Goal: Information Seeking & Learning: Learn about a topic

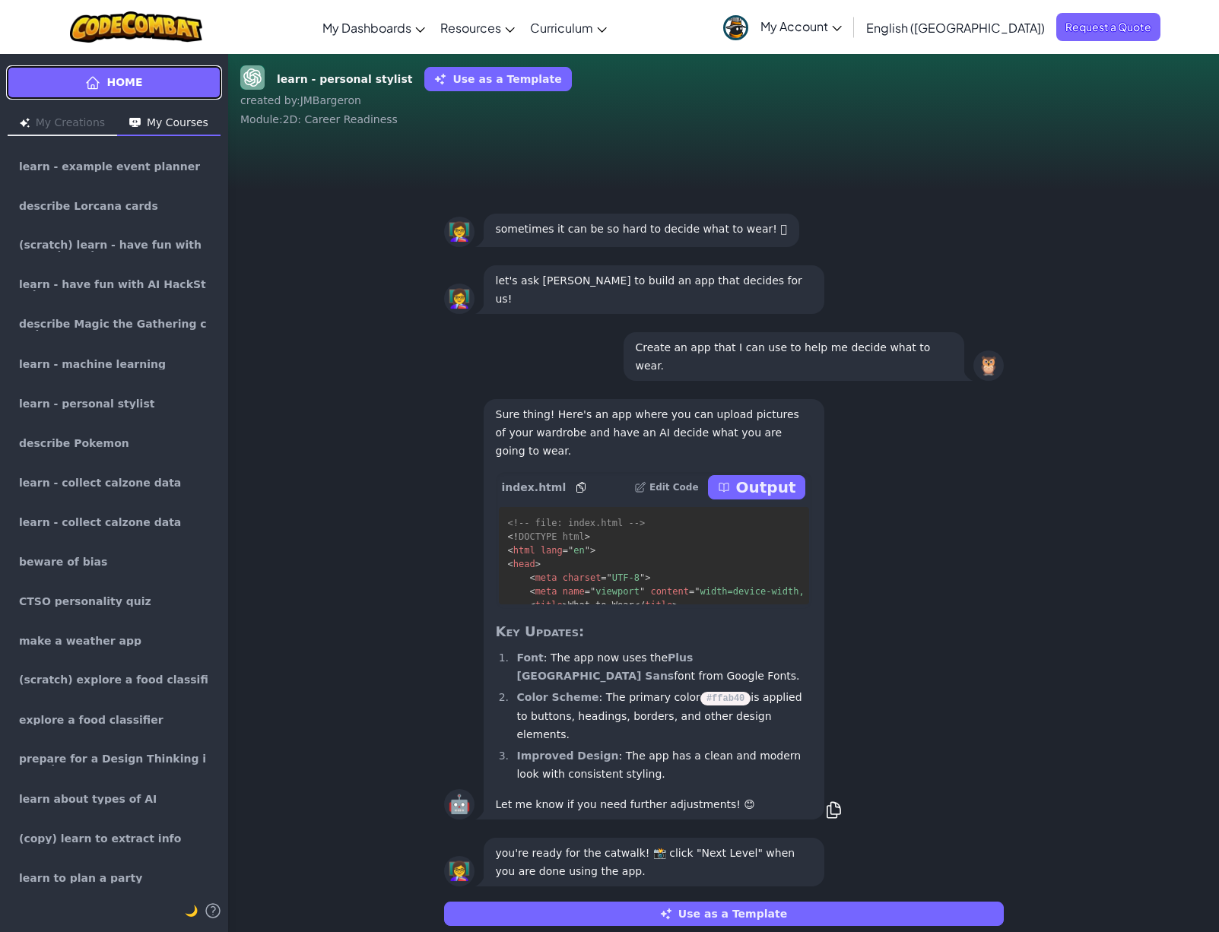
click at [180, 91] on link "Home" at bounding box center [114, 82] width 216 height 34
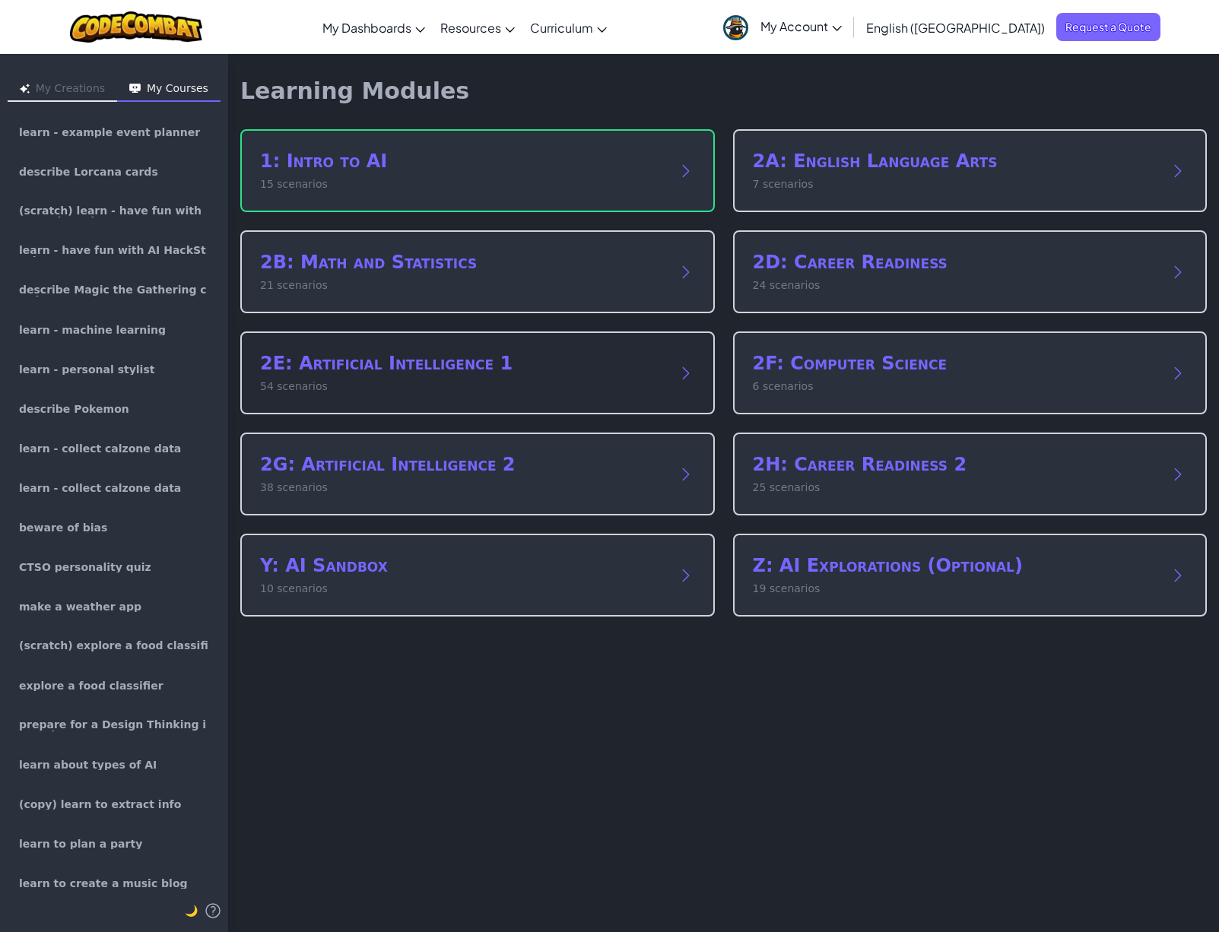
click at [404, 346] on div "2E: Artificial Intelligence 1 54 scenarios" at bounding box center [477, 372] width 474 height 83
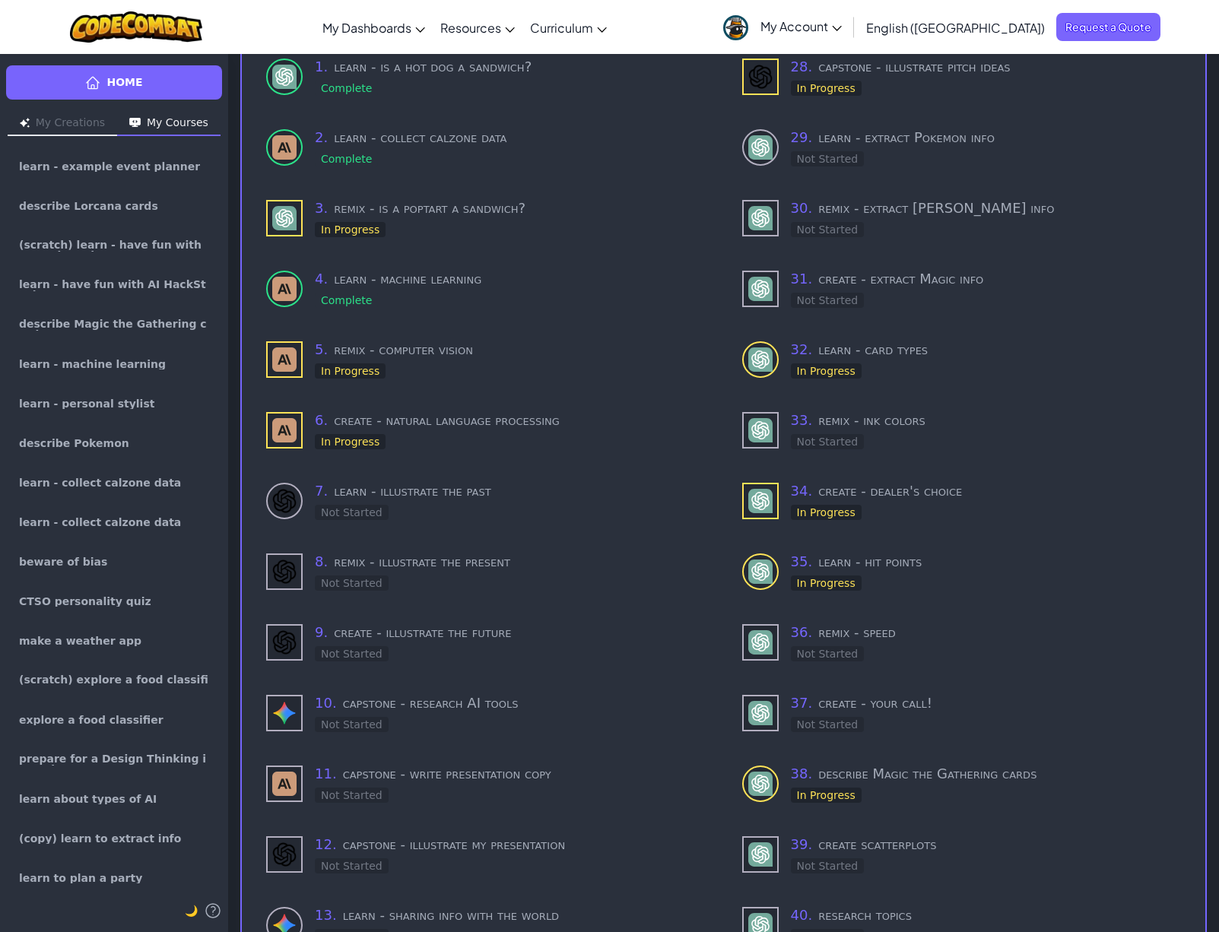
scroll to position [76, 0]
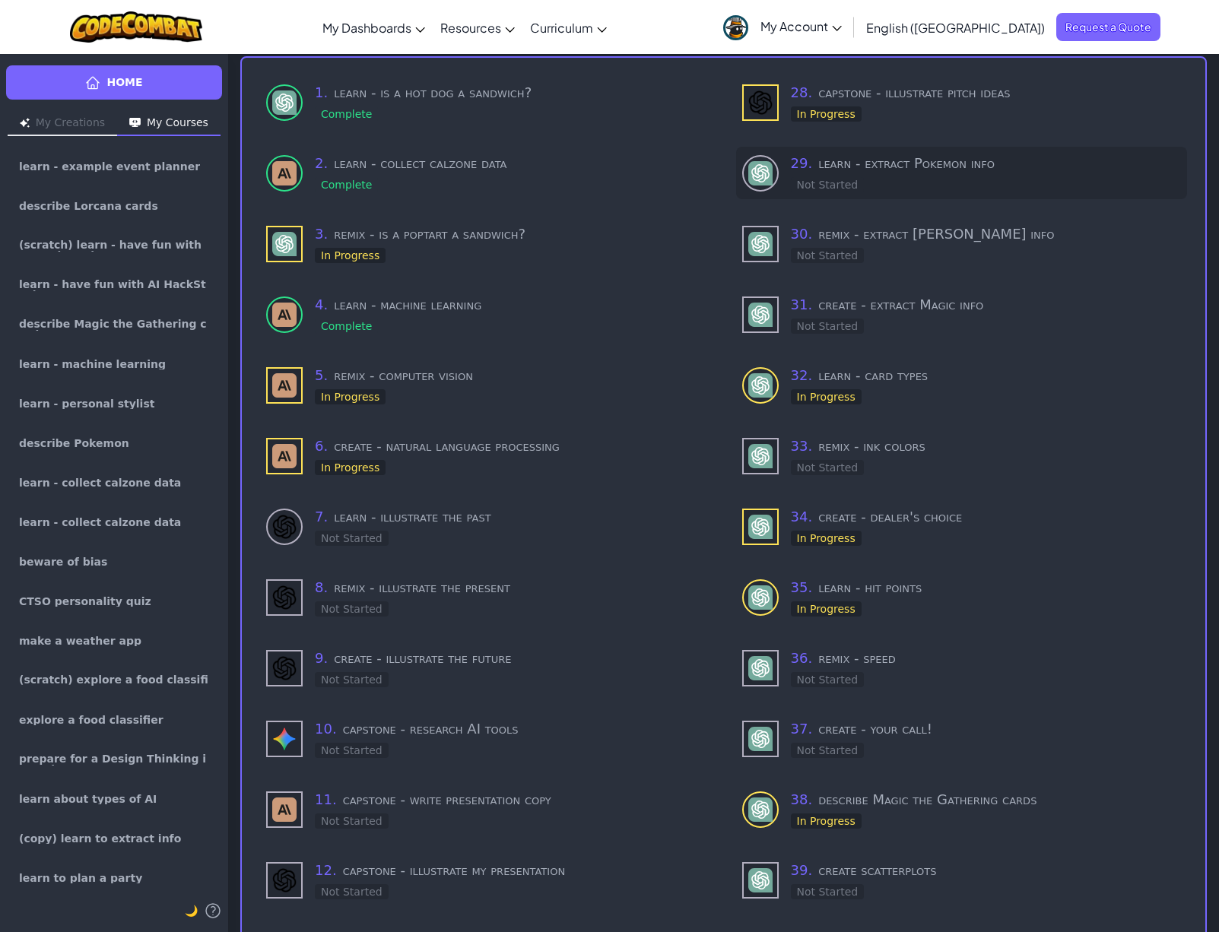
click at [830, 168] on h3 "29 . learn - extract Pokemon info" at bounding box center [986, 163] width 391 height 21
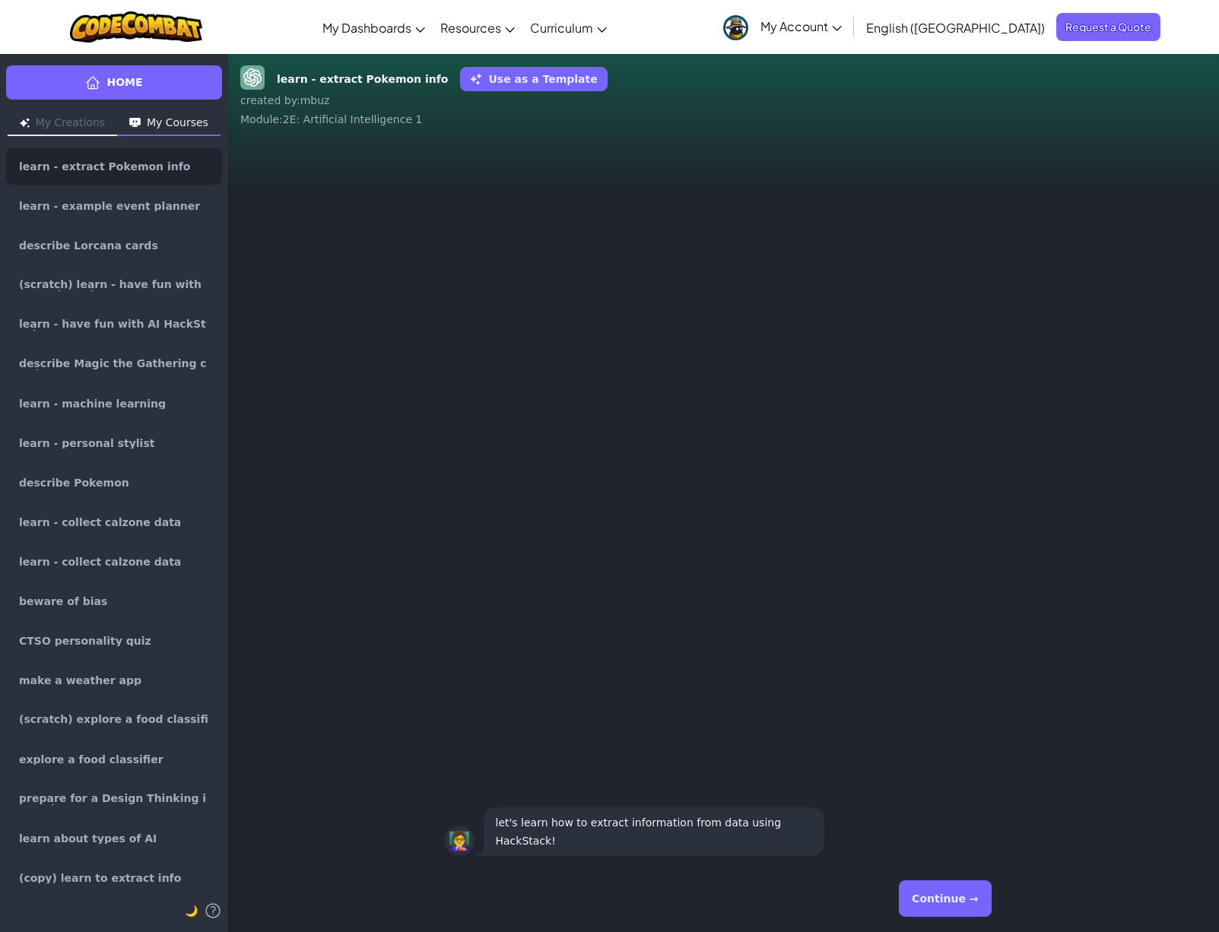
click at [961, 911] on button "Continue →" at bounding box center [945, 898] width 92 height 36
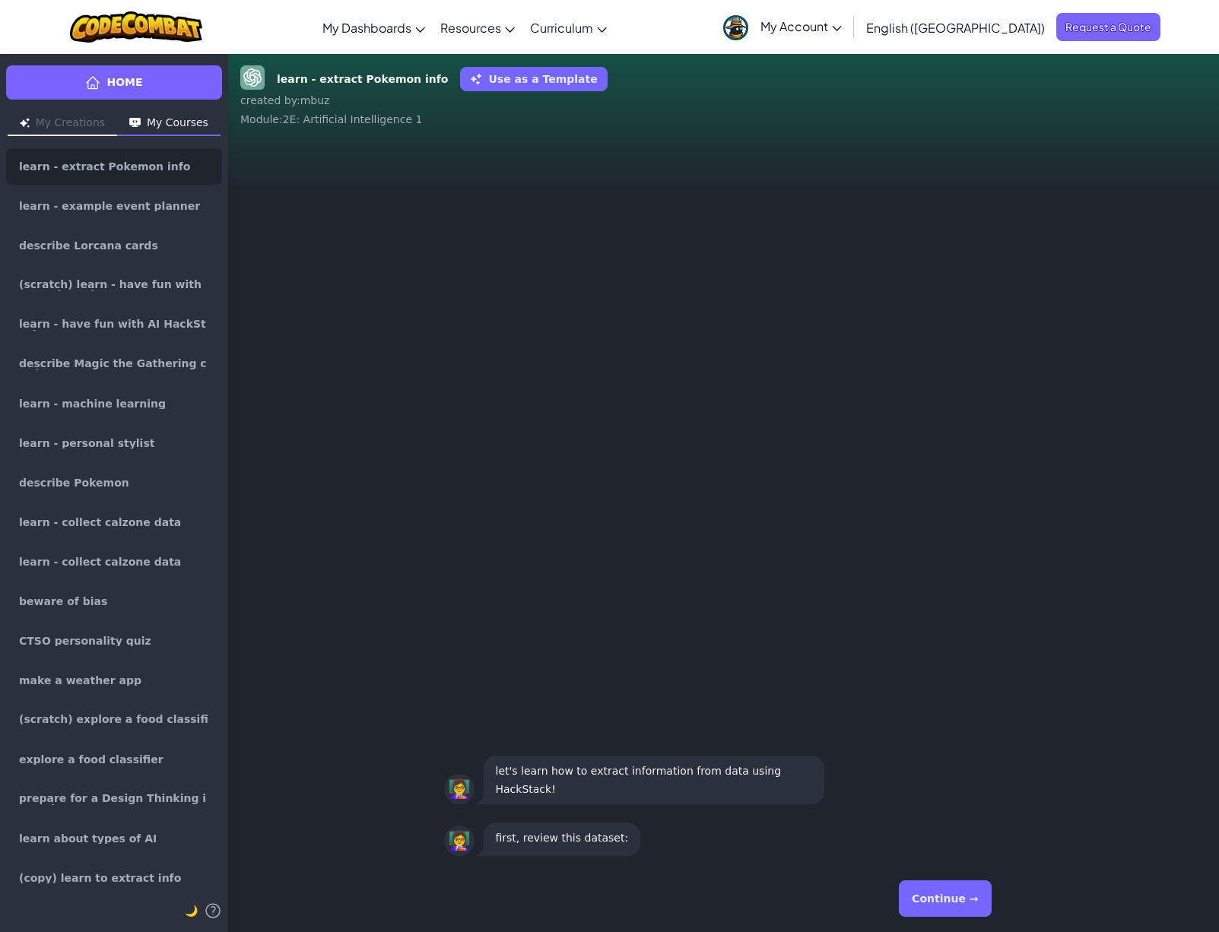
click at [961, 911] on button "Continue →" at bounding box center [945, 898] width 92 height 36
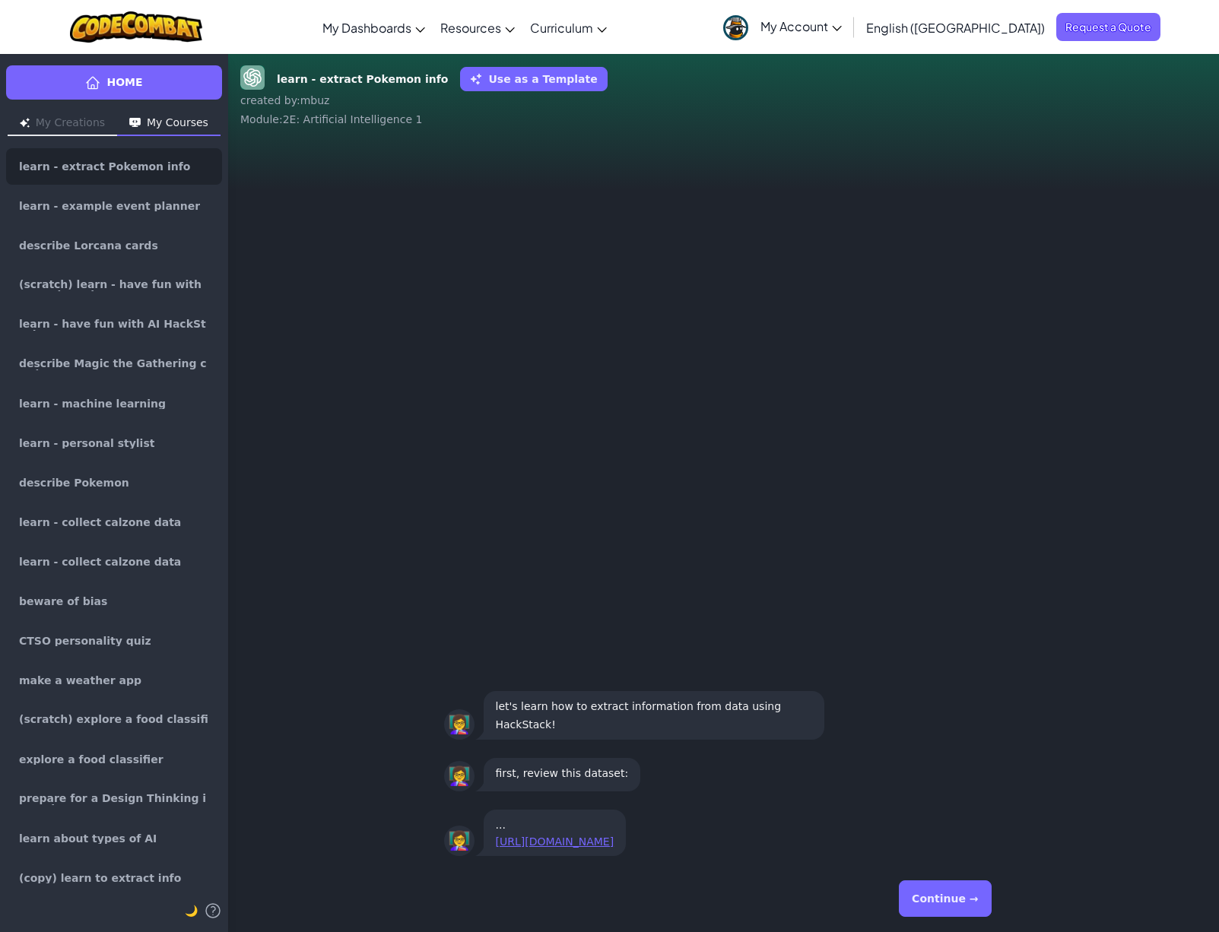
click at [897, 497] on div "👩‍🏫 ... [URL][DOMAIN_NAME] 👩‍🏫 first, review this dataset: 👩‍🏫 let's learn how …" at bounding box center [723, 502] width 991 height 726
click at [589, 836] on link "[URL][DOMAIN_NAME]" at bounding box center [555, 842] width 119 height 12
